Goal: Transaction & Acquisition: Book appointment/travel/reservation

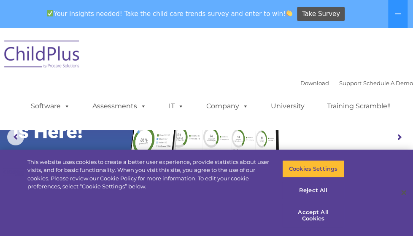
select select "MEDIUM"
click at [312, 216] on button "Accept All Cookies" at bounding box center [313, 216] width 62 height 24
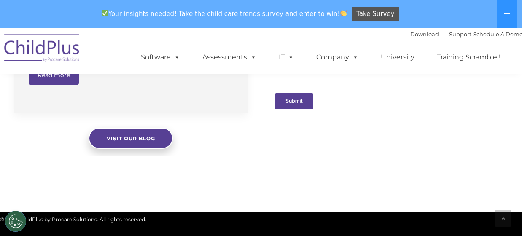
scroll to position [908, 0]
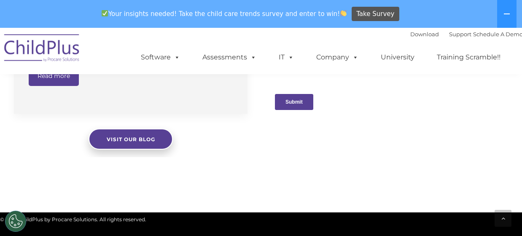
click at [223, 86] on div "How ChildPlus Keeps Children Safe During Pickups and Dropoffs The moments of pi…" at bounding box center [131, 55] width 234 height 120
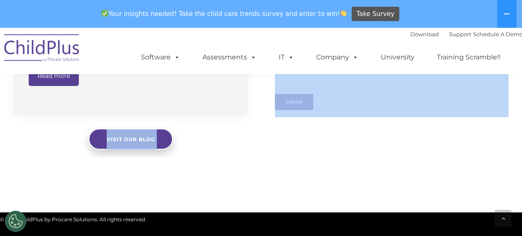
click at [223, 86] on div "How ChildPlus Keeps Children Safe During Pickups and Dropoffs The moments of pi…" at bounding box center [131, 55] width 234 height 120
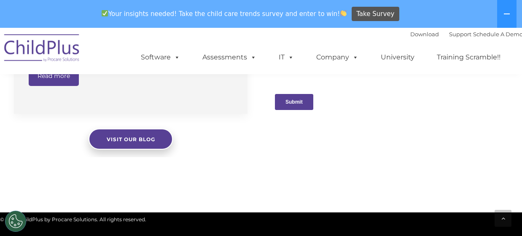
click at [223, 86] on div "How ChildPlus Keeps Children Safe During Pickups and Dropoffs The moments of pi…" at bounding box center [131, 55] width 234 height 120
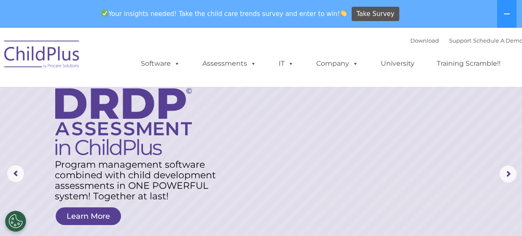
scroll to position [0, 0]
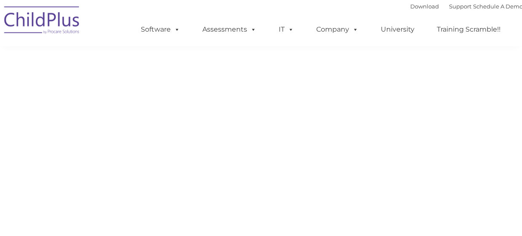
type input ""
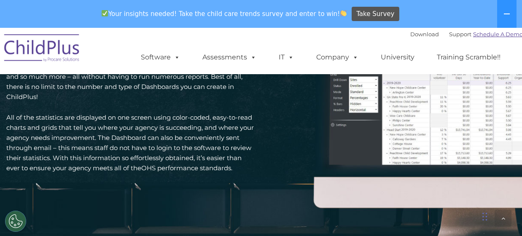
scroll to position [1243, 0]
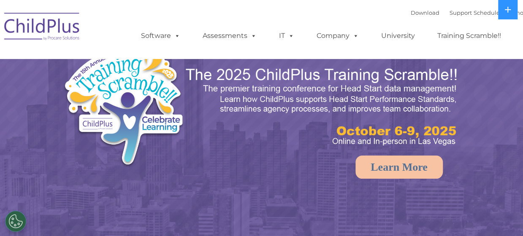
select select "MEDIUM"
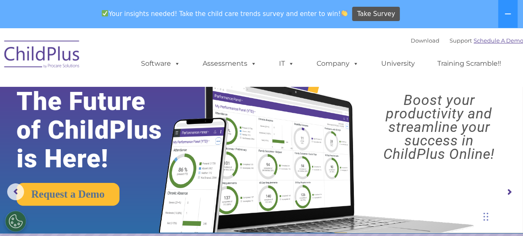
click at [477, 43] on link "Schedule A Demo" at bounding box center [498, 40] width 50 height 7
